Goal: Find specific page/section

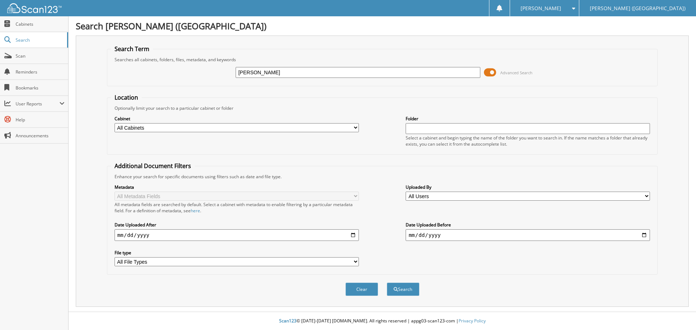
type input "[PERSON_NAME]"
click at [387, 283] on button "Search" at bounding box center [403, 289] width 33 height 13
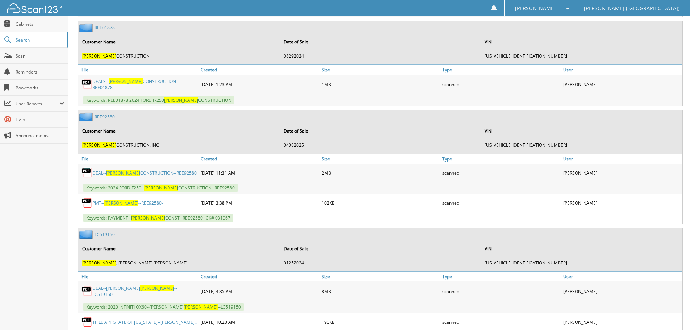
scroll to position [652, 0]
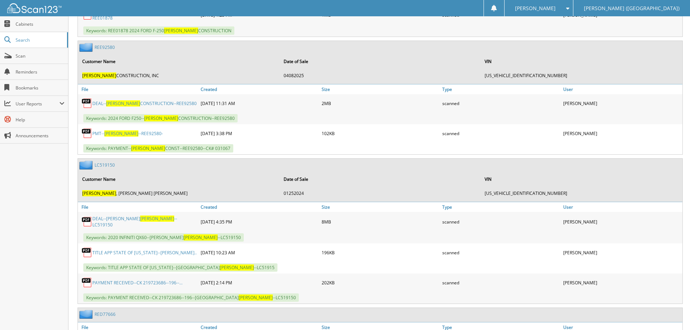
click at [164, 101] on link "DEAL-- CLEARY CONSTRUCTION--REE92580" at bounding box center [144, 103] width 104 height 6
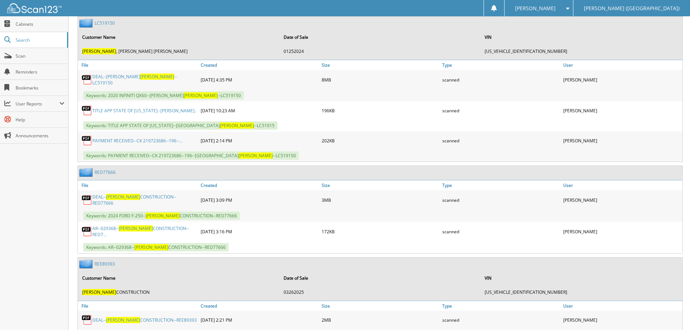
scroll to position [797, 0]
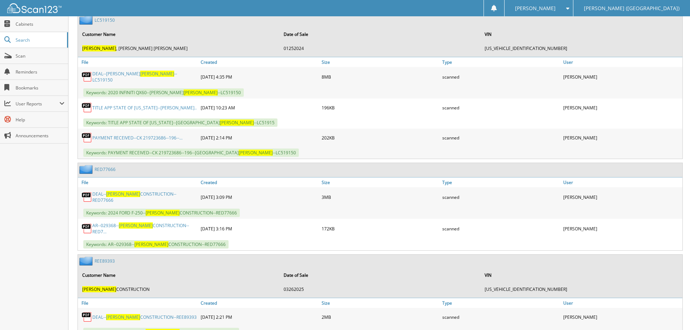
click at [166, 196] on link "DEAL-- CLEARY CONSTRUCTION--RED77666" at bounding box center [144, 197] width 105 height 12
click at [172, 222] on link "AR--029368-- CLEARY CONSTRUCTION--RED7..." at bounding box center [144, 228] width 105 height 12
click at [173, 194] on link "DEAL-- CLEARY CONSTRUCTION--RED77666" at bounding box center [144, 197] width 105 height 12
